Goal: Transaction & Acquisition: Purchase product/service

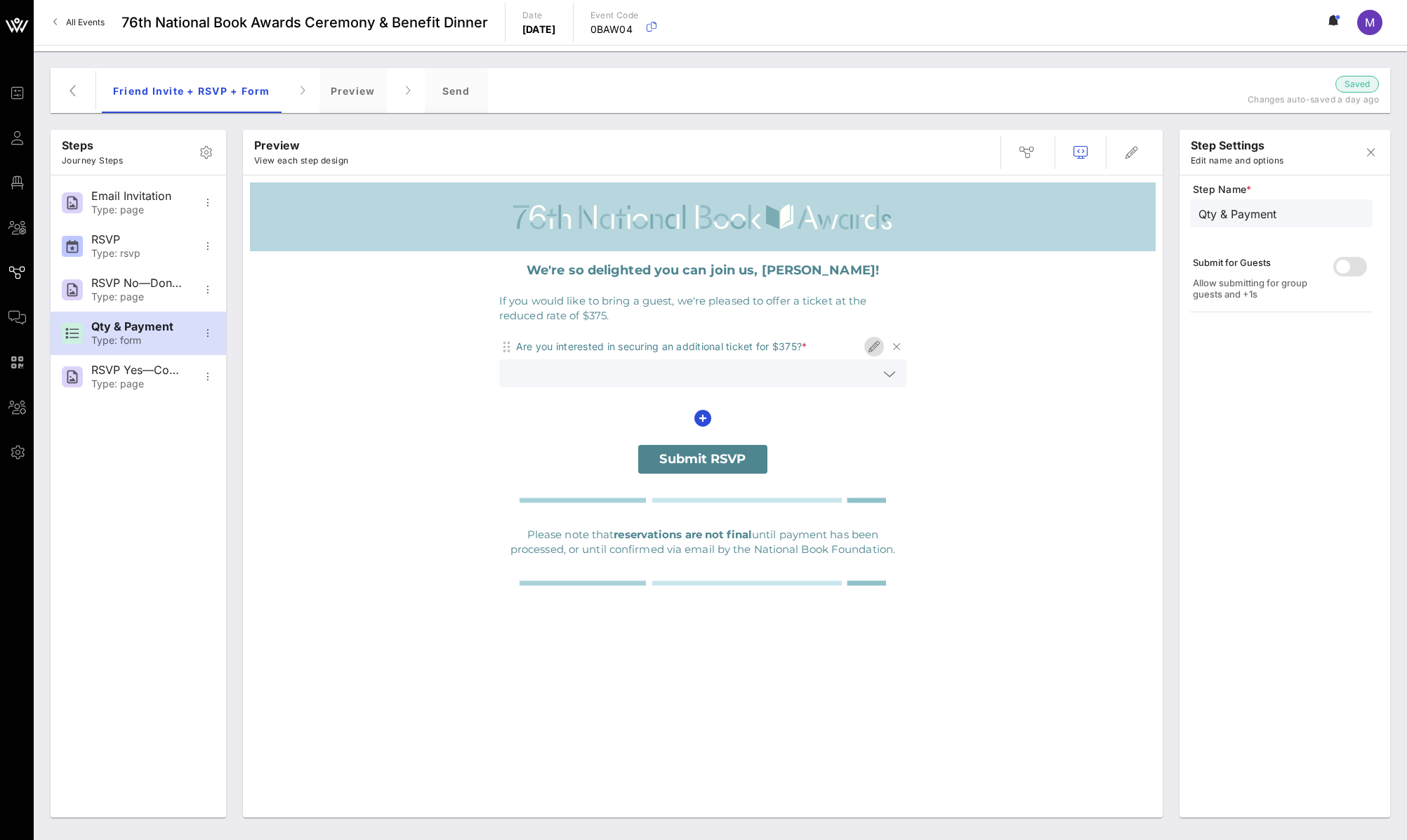
click at [876, 348] on icon "button" at bounding box center [874, 347] width 17 height 17
type input "Purchase +1"
type input "Are you interested in securing an additional ticket for $375?"
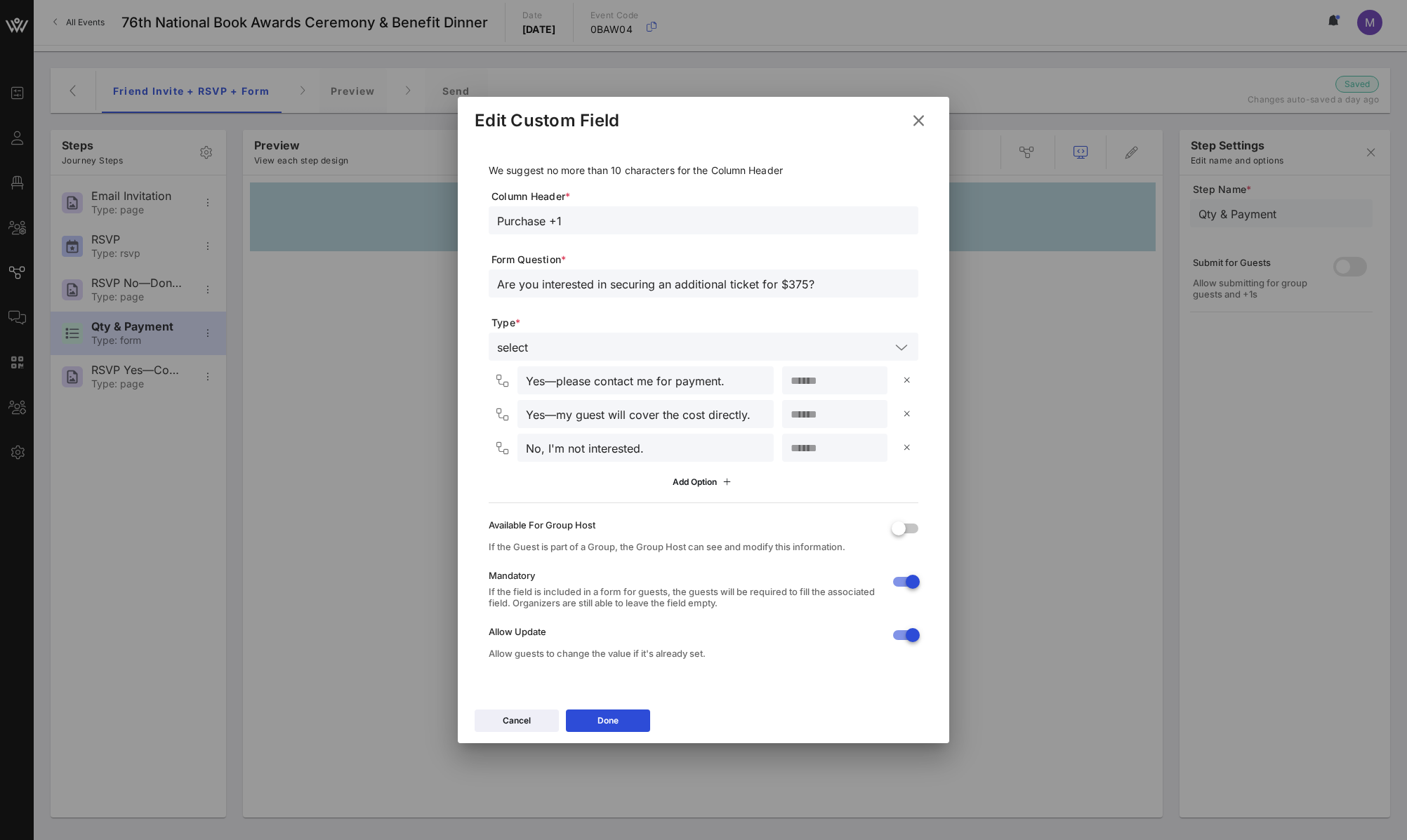
click at [553, 380] on input "Yes—please contact me for payment." at bounding box center [646, 380] width 239 height 18
type input "Yes, please contact me for payment."
click at [556, 412] on input "Yes—my guest will cover the cost directly." at bounding box center [646, 413] width 239 height 18
type input "Yes, my guest will cover the cost directly."
click at [618, 720] on button "Done" at bounding box center [608, 720] width 84 height 22
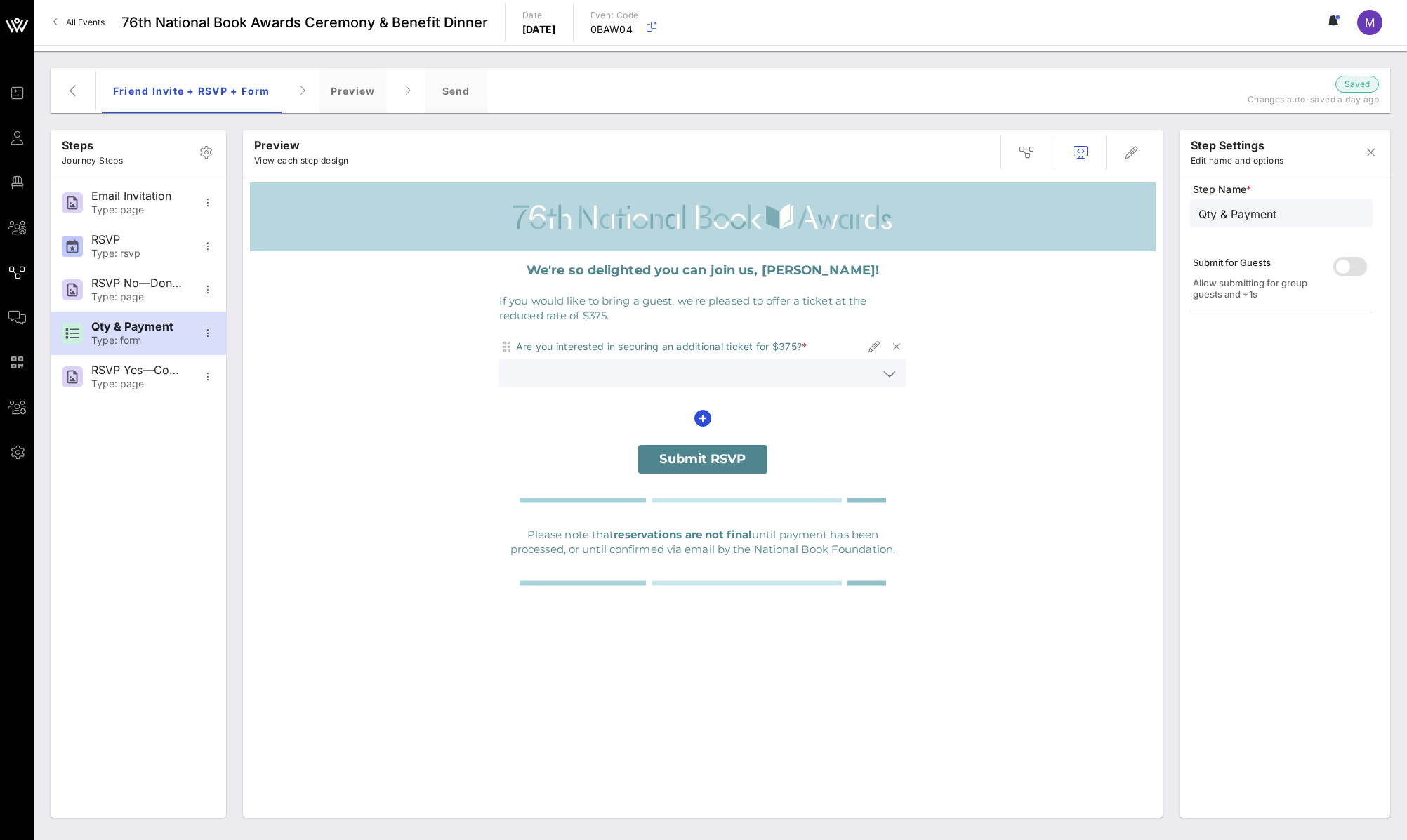
click at [897, 374] on div at bounding box center [889, 374] width 17 height 17
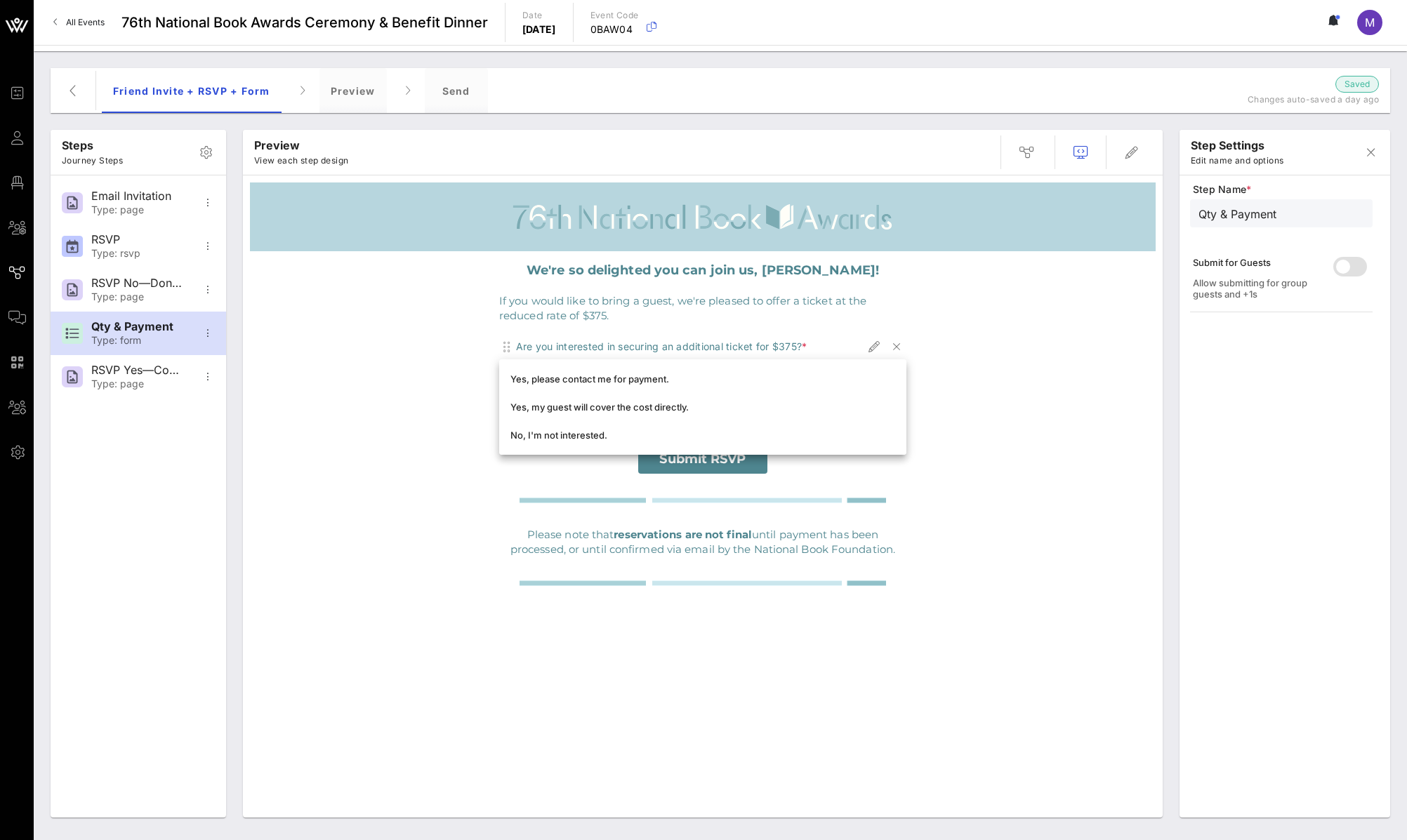
click at [1006, 324] on div "We're so delighted you can join us, [PERSON_NAME]! If you would like to bring a…" at bounding box center [703, 442] width 906 height 380
